Goal: Information Seeking & Learning: Learn about a topic

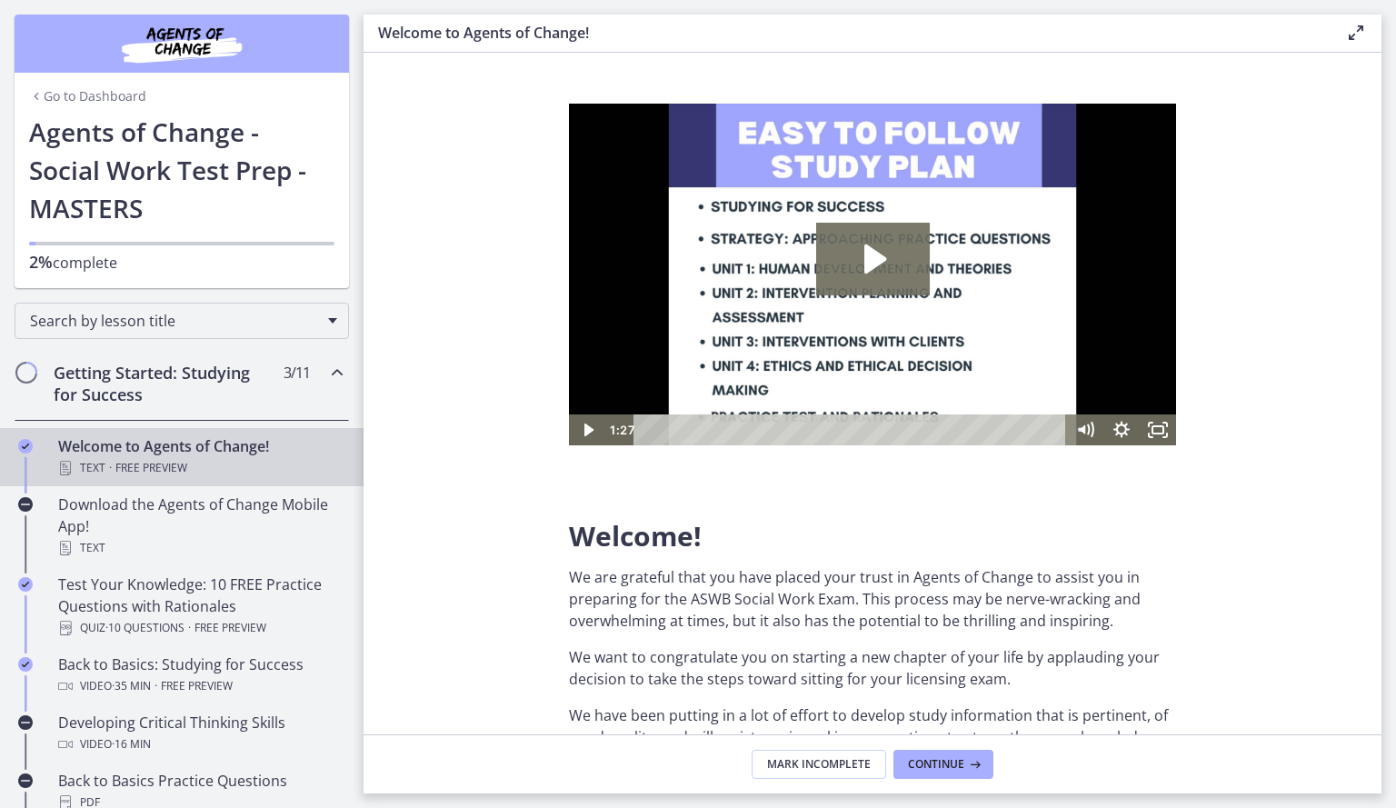
click at [169, 45] on img "Chapters" at bounding box center [182, 44] width 218 height 44
click at [166, 35] on img "Chapters" at bounding box center [182, 44] width 218 height 44
click at [203, 43] on img "Chapters" at bounding box center [182, 44] width 218 height 44
click at [1352, 38] on icon at bounding box center [1356, 33] width 22 height 22
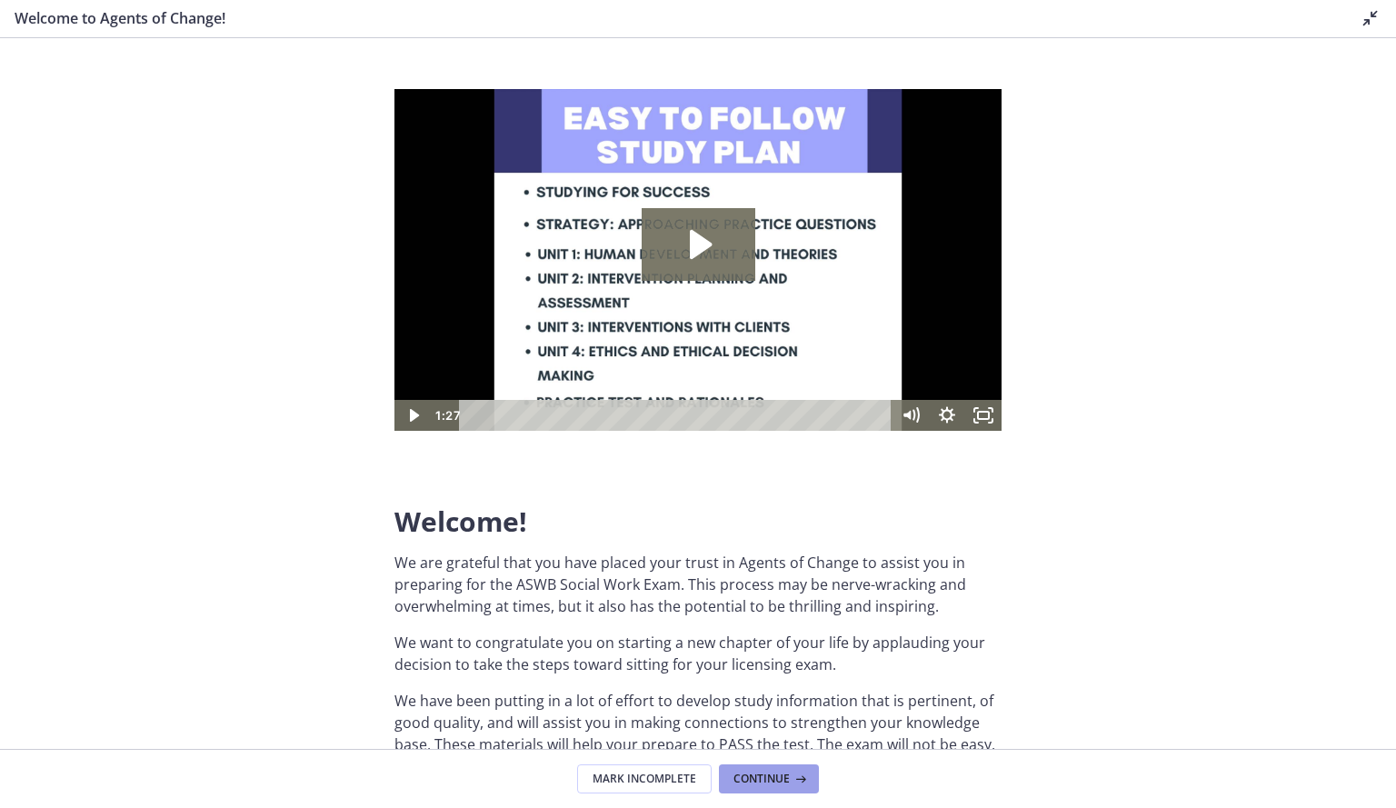
click at [786, 779] on span "Continue" at bounding box center [762, 779] width 56 height 15
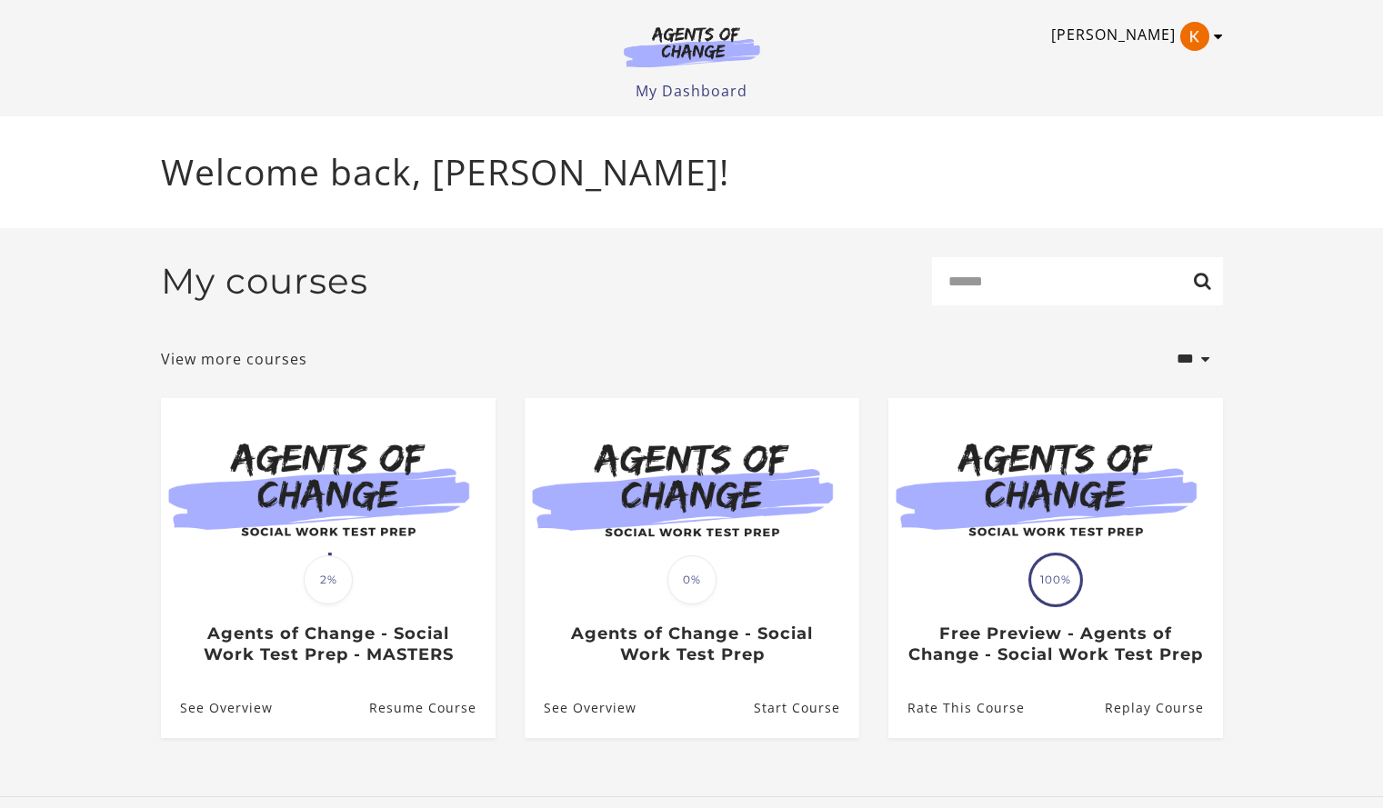
click at [1203, 22] on link "[PERSON_NAME]" at bounding box center [1132, 36] width 163 height 29
click at [1108, 65] on link "My Account" at bounding box center [1147, 66] width 160 height 31
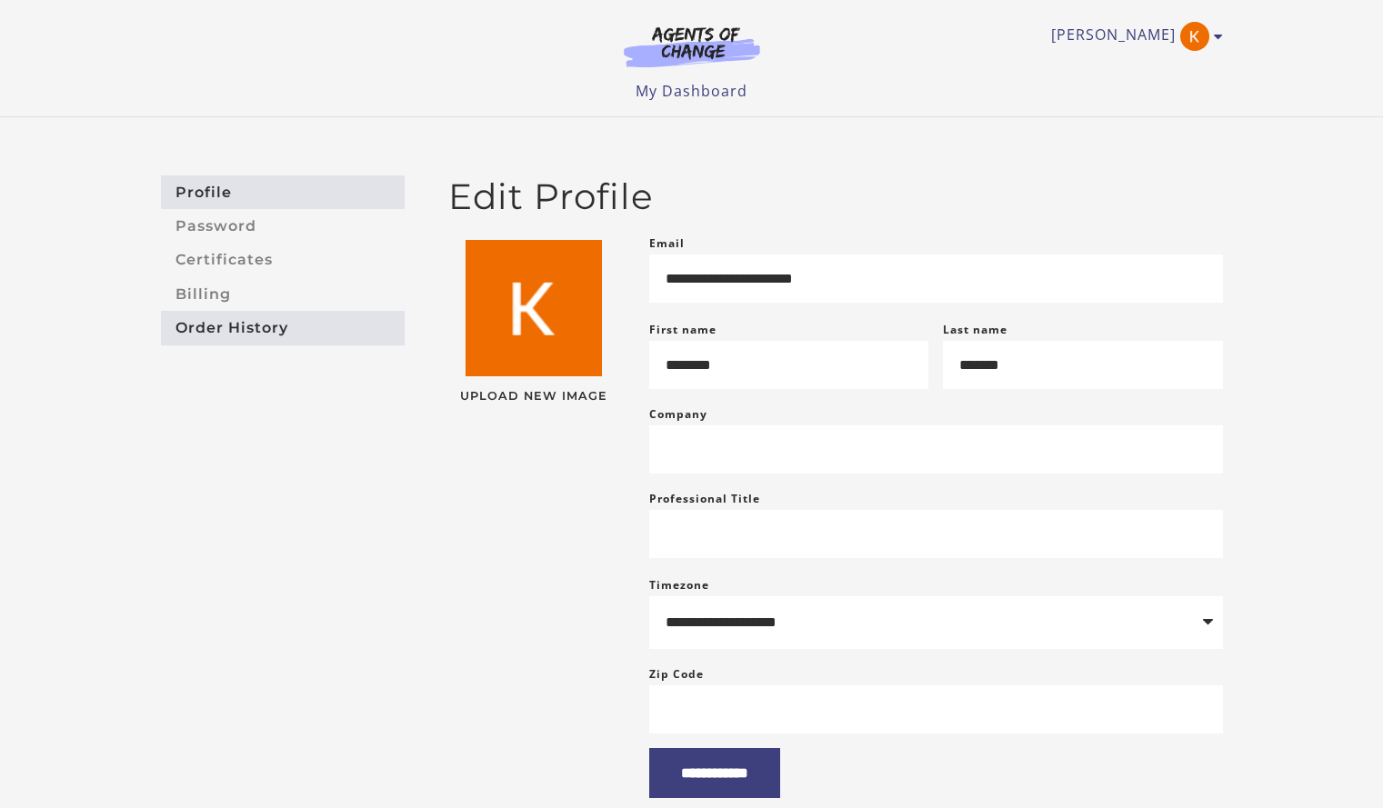
click at [256, 317] on link "Order History" at bounding box center [283, 328] width 244 height 34
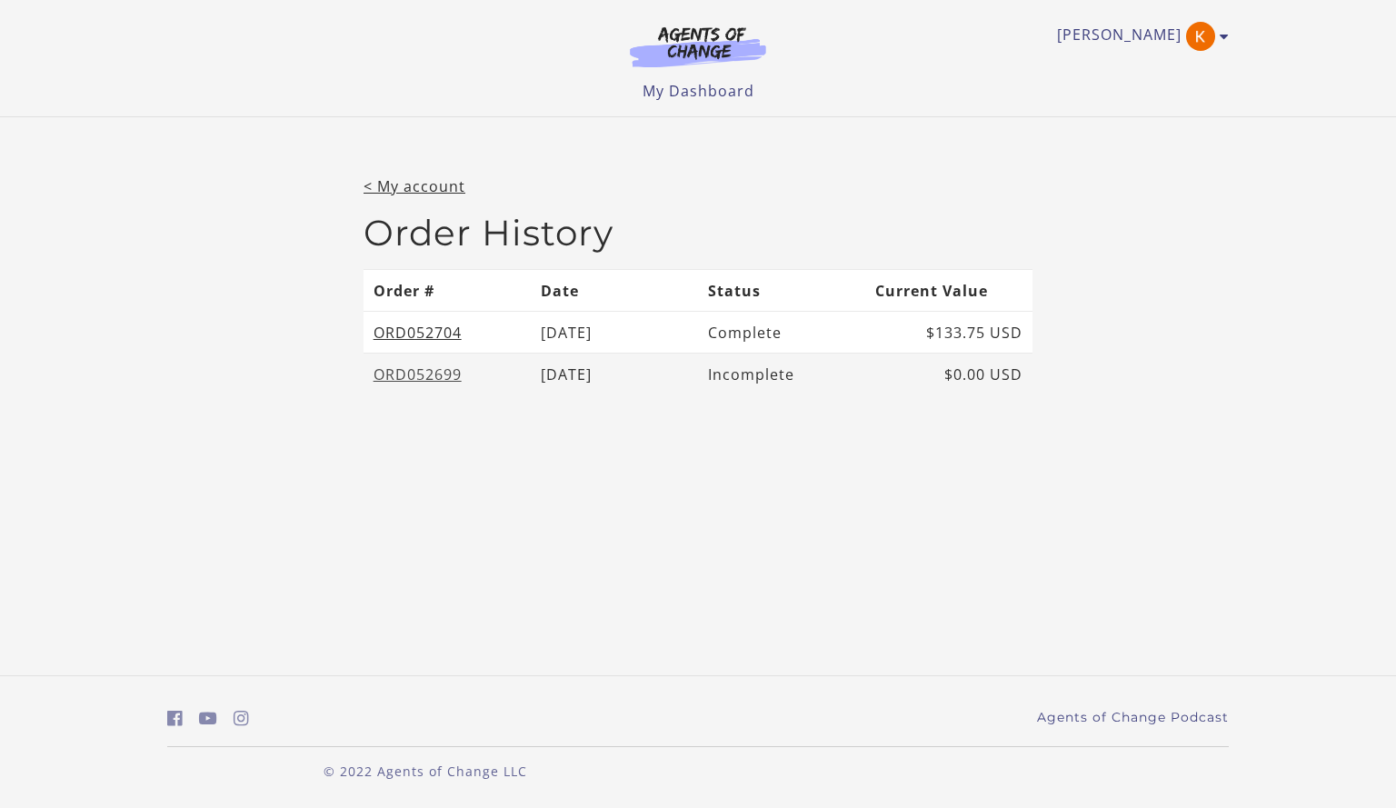
click at [402, 377] on link "ORD052699" at bounding box center [418, 375] width 88 height 20
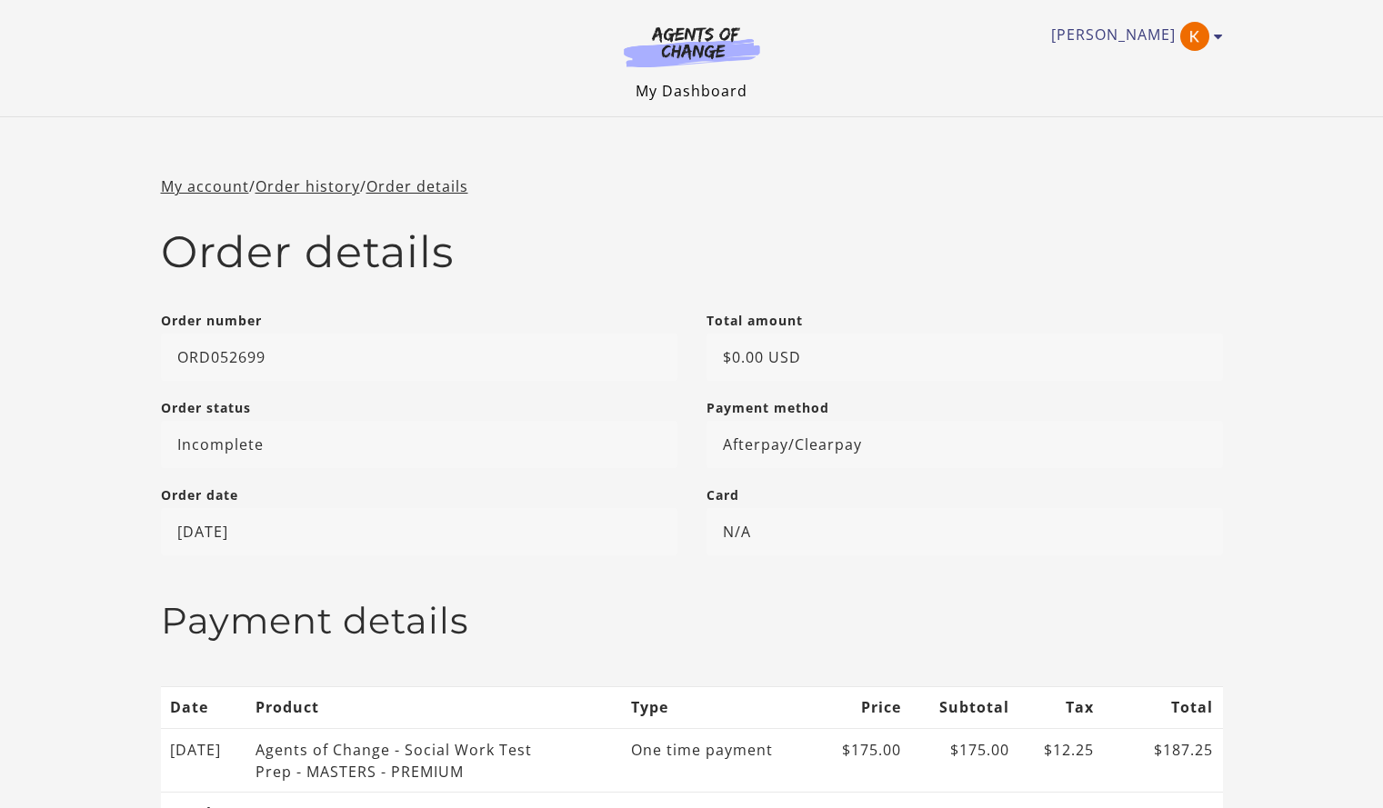
click at [704, 83] on link "My Dashboard" at bounding box center [691, 91] width 112 height 20
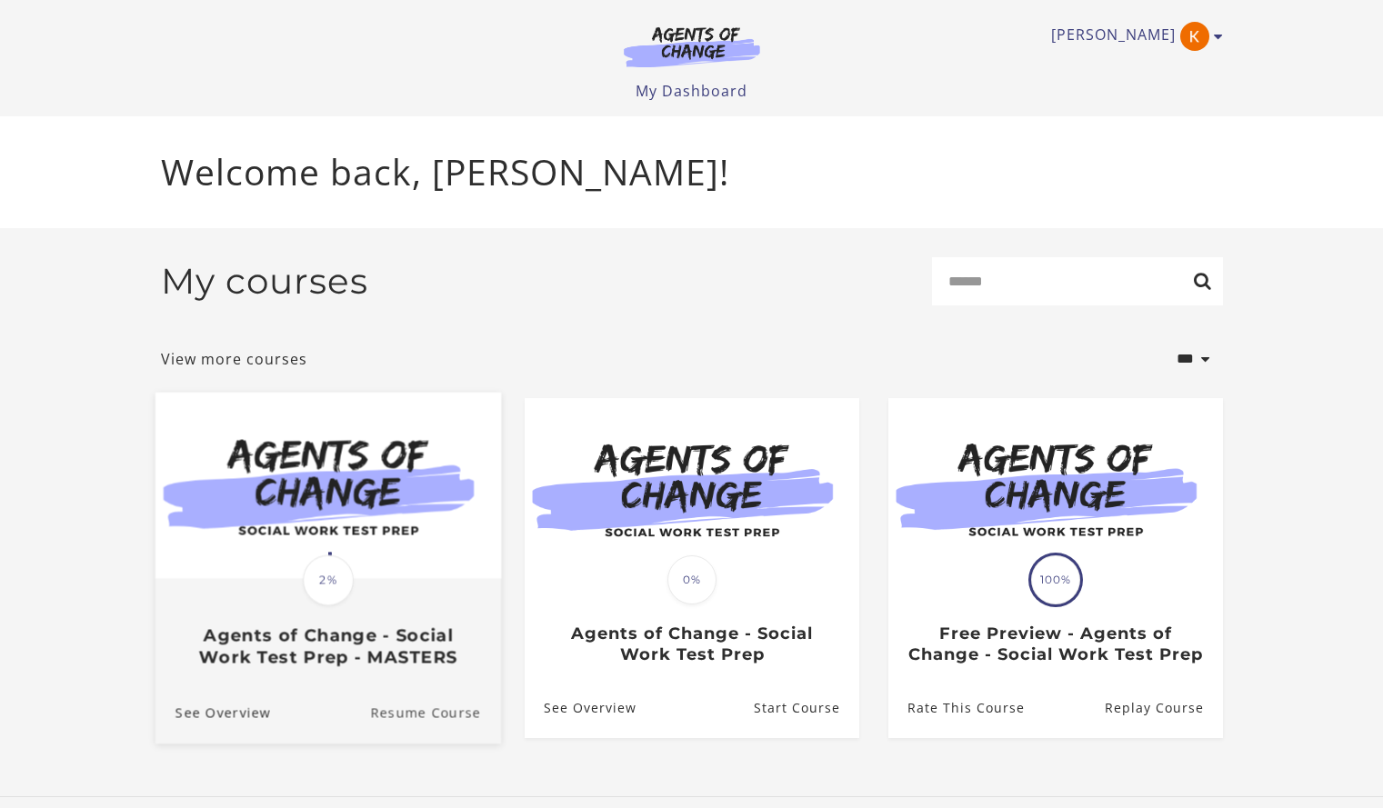
click at [395, 738] on link "Resume Course" at bounding box center [435, 713] width 131 height 61
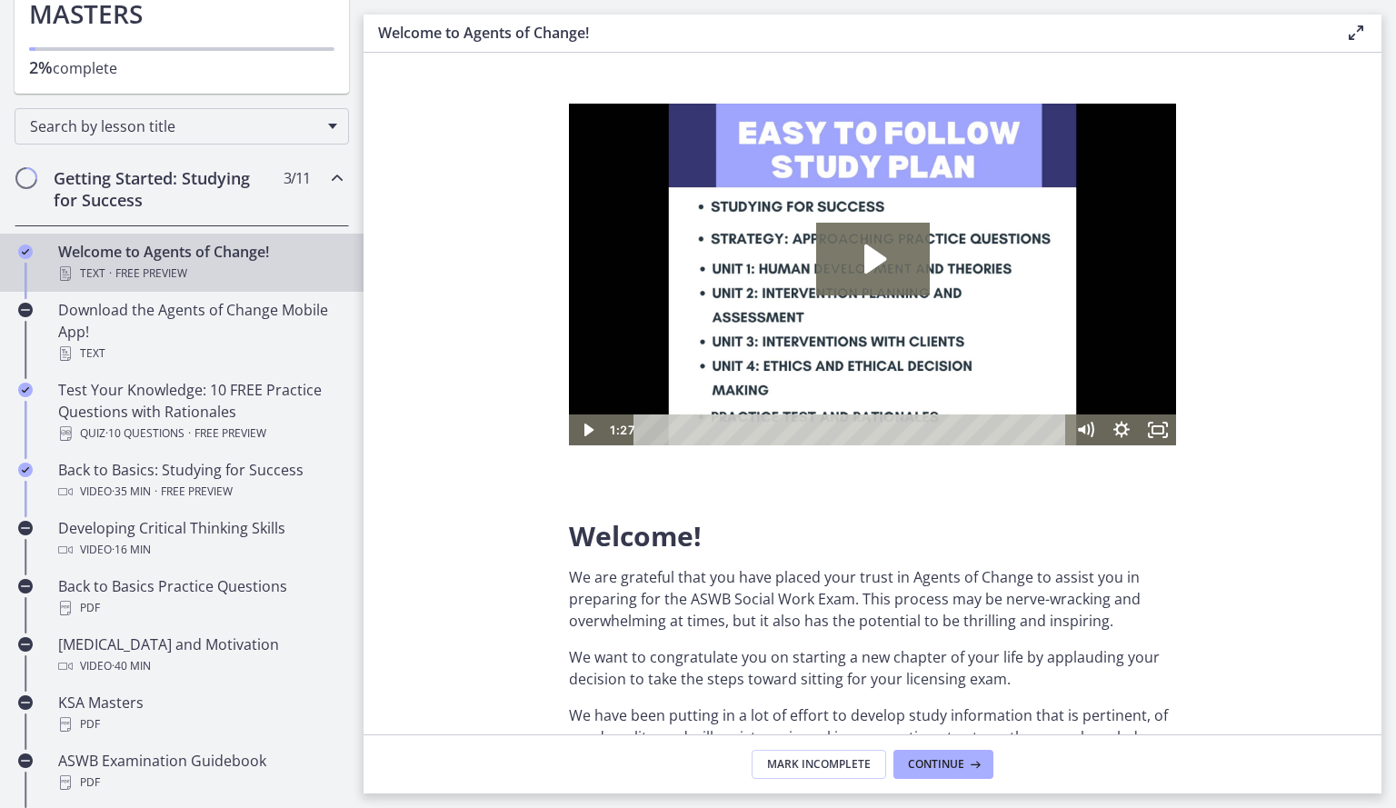
scroll to position [220, 0]
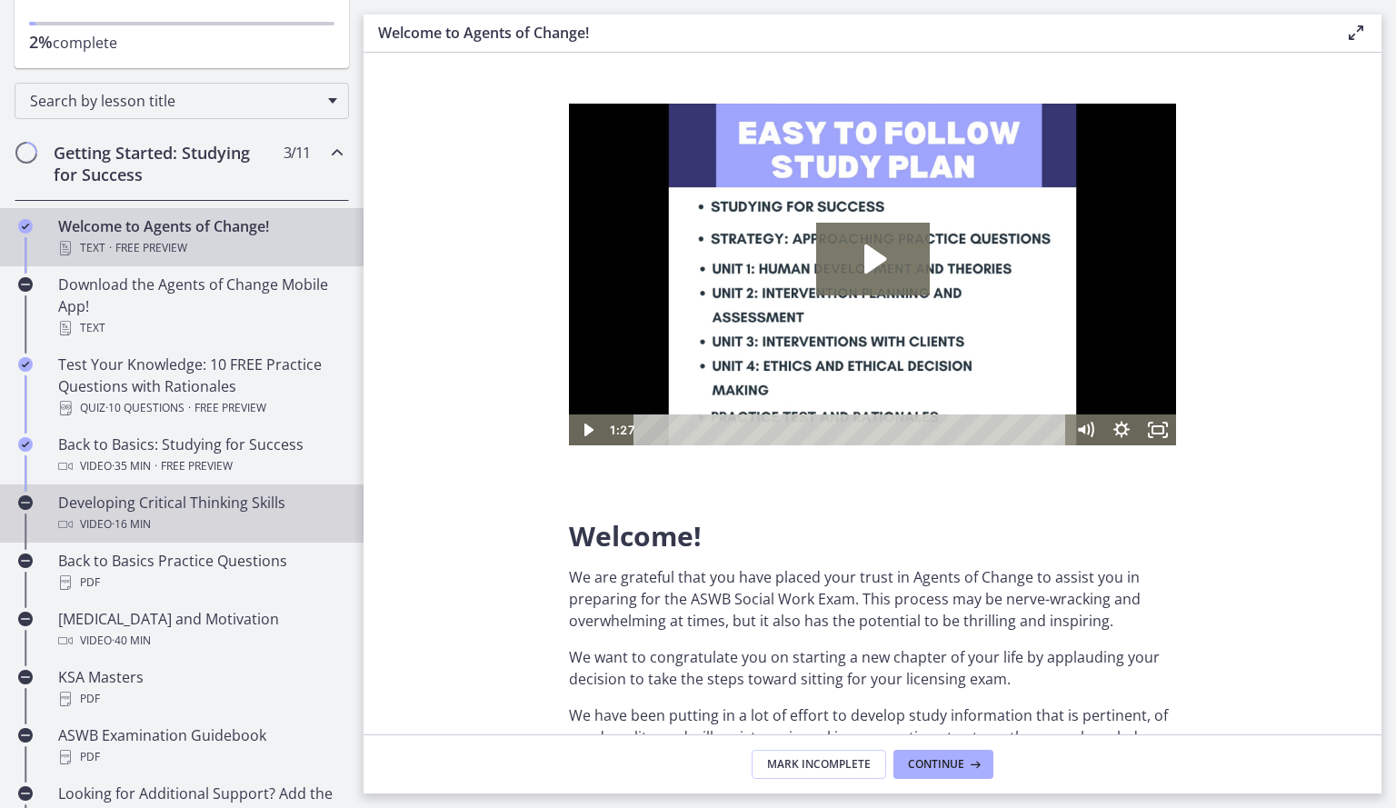
click at [255, 511] on div "Developing Critical Thinking Skills Video · 16 min" at bounding box center [200, 514] width 284 height 44
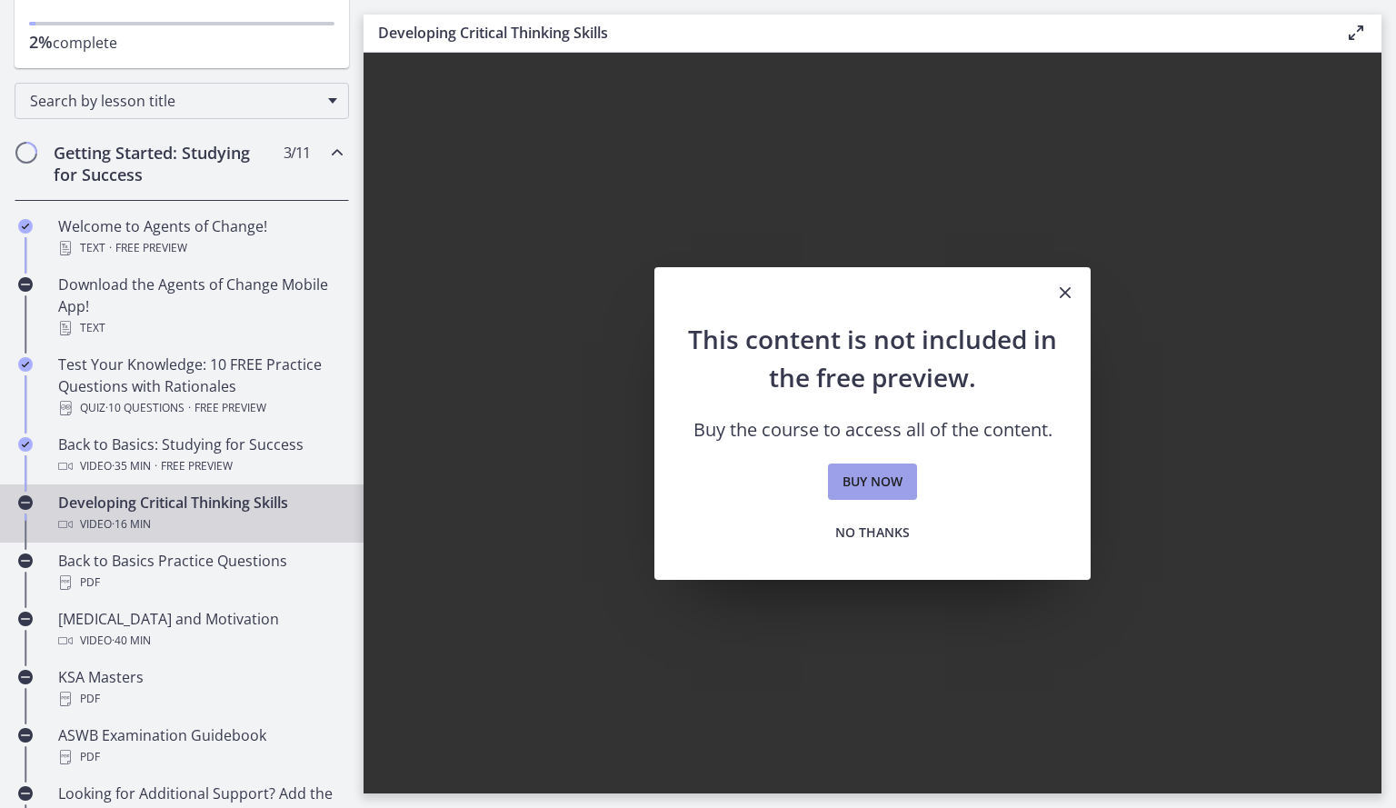
click at [884, 474] on span "Buy now" at bounding box center [873, 482] width 60 height 22
